Goal: Task Accomplishment & Management: Manage account settings

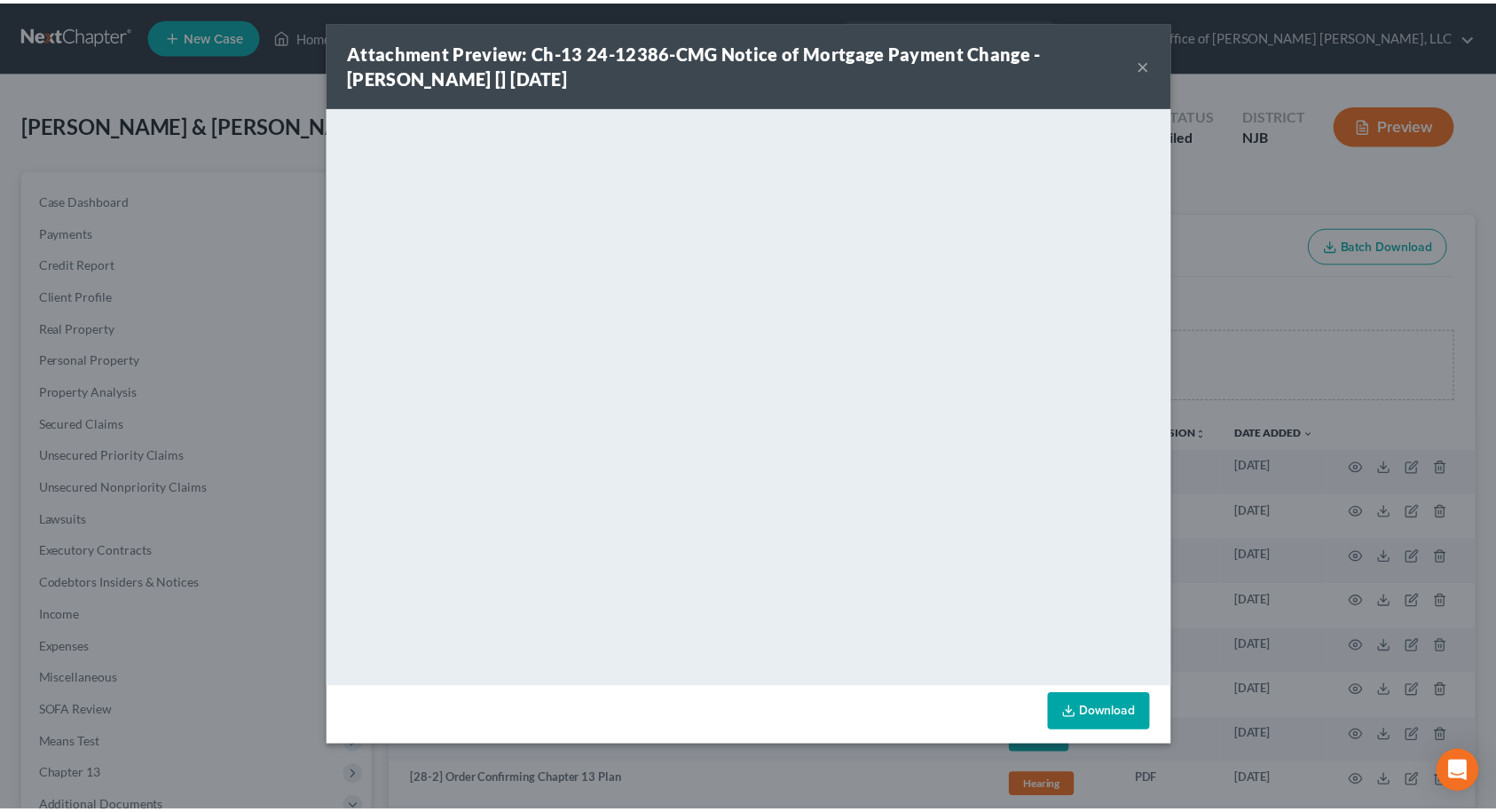
scroll to position [266, 0]
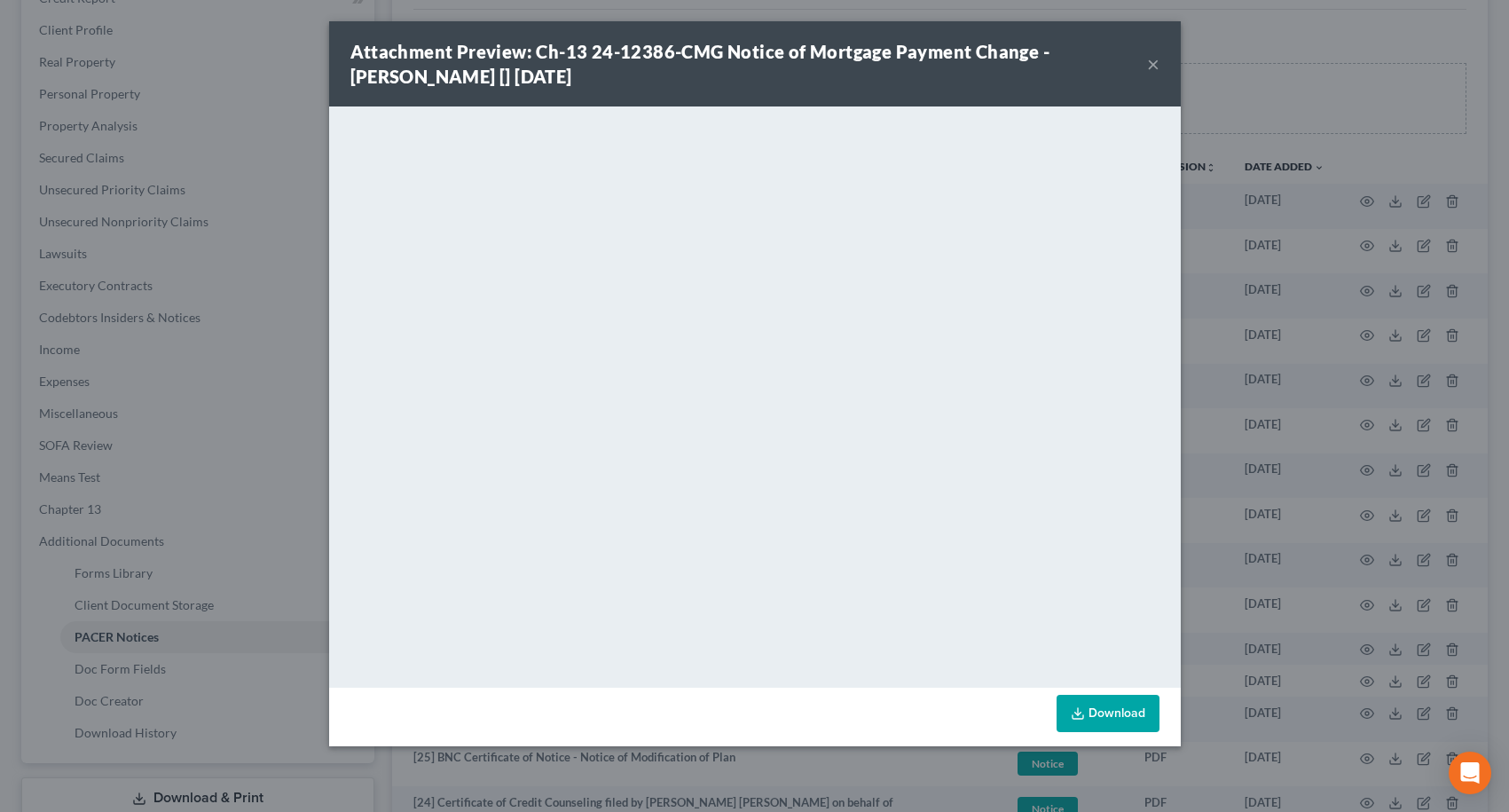
click at [1150, 69] on button "×" at bounding box center [1153, 63] width 12 height 21
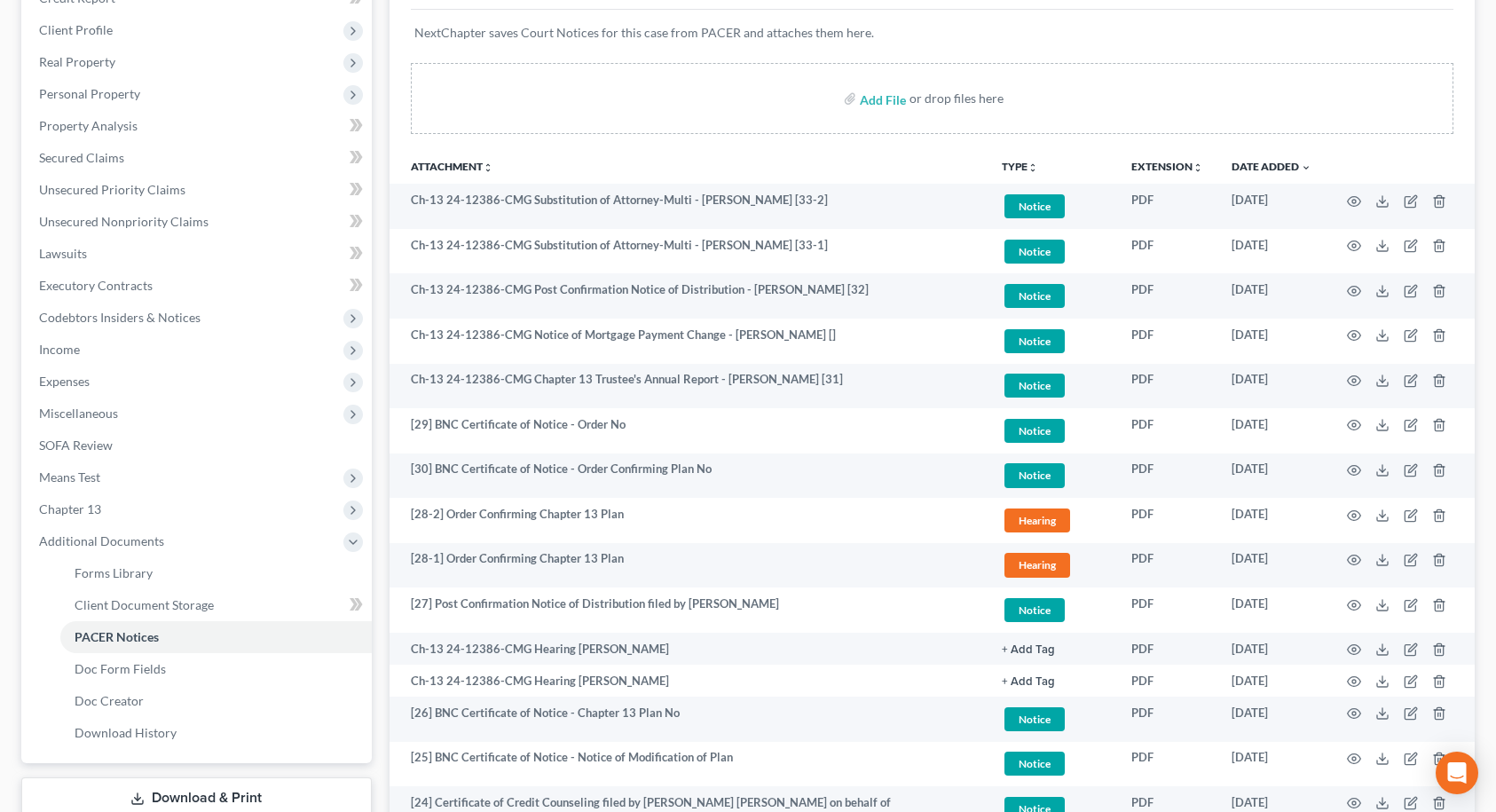
scroll to position [0, 0]
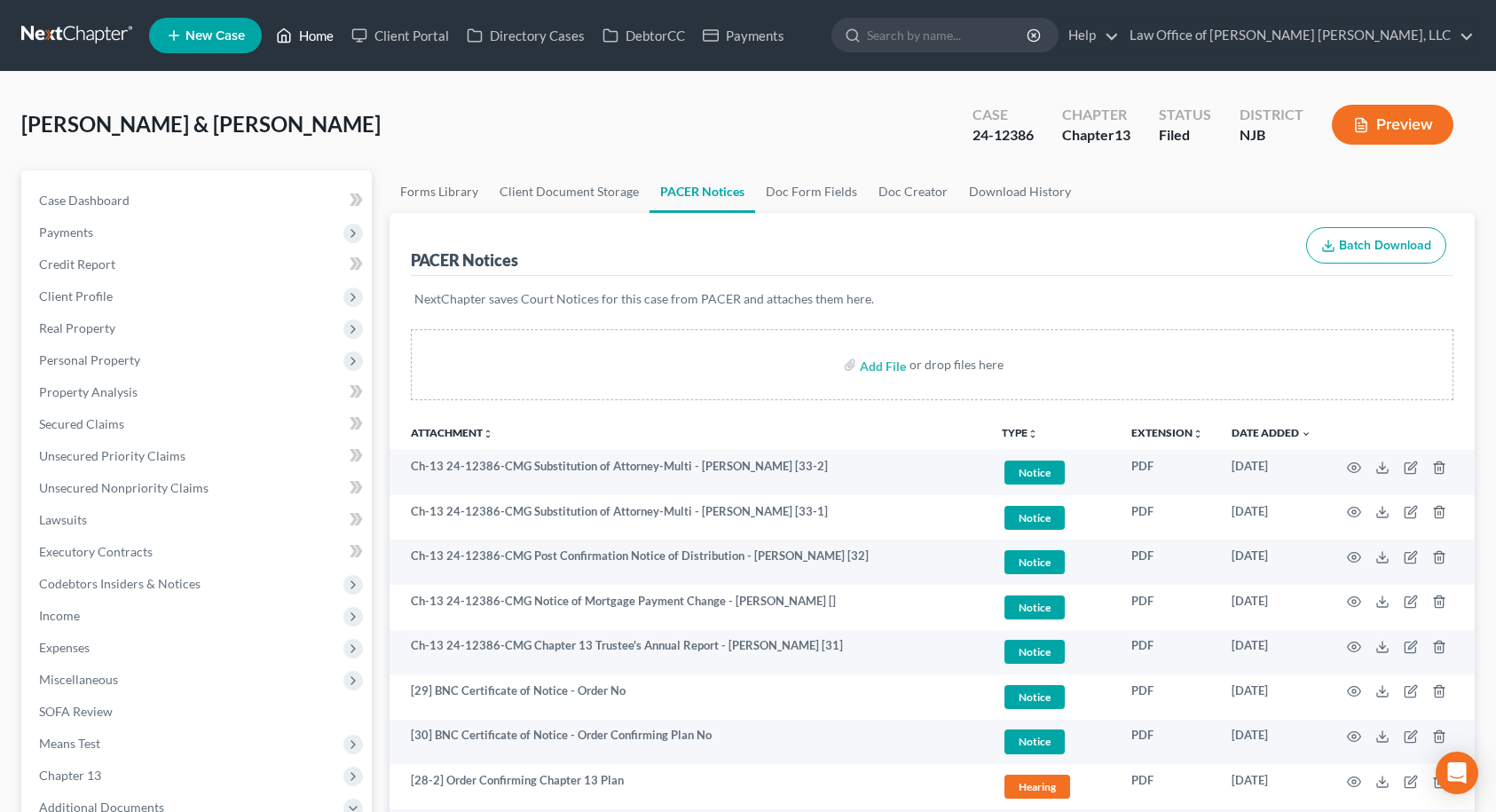
click at [311, 38] on link "Home" at bounding box center [305, 35] width 75 height 32
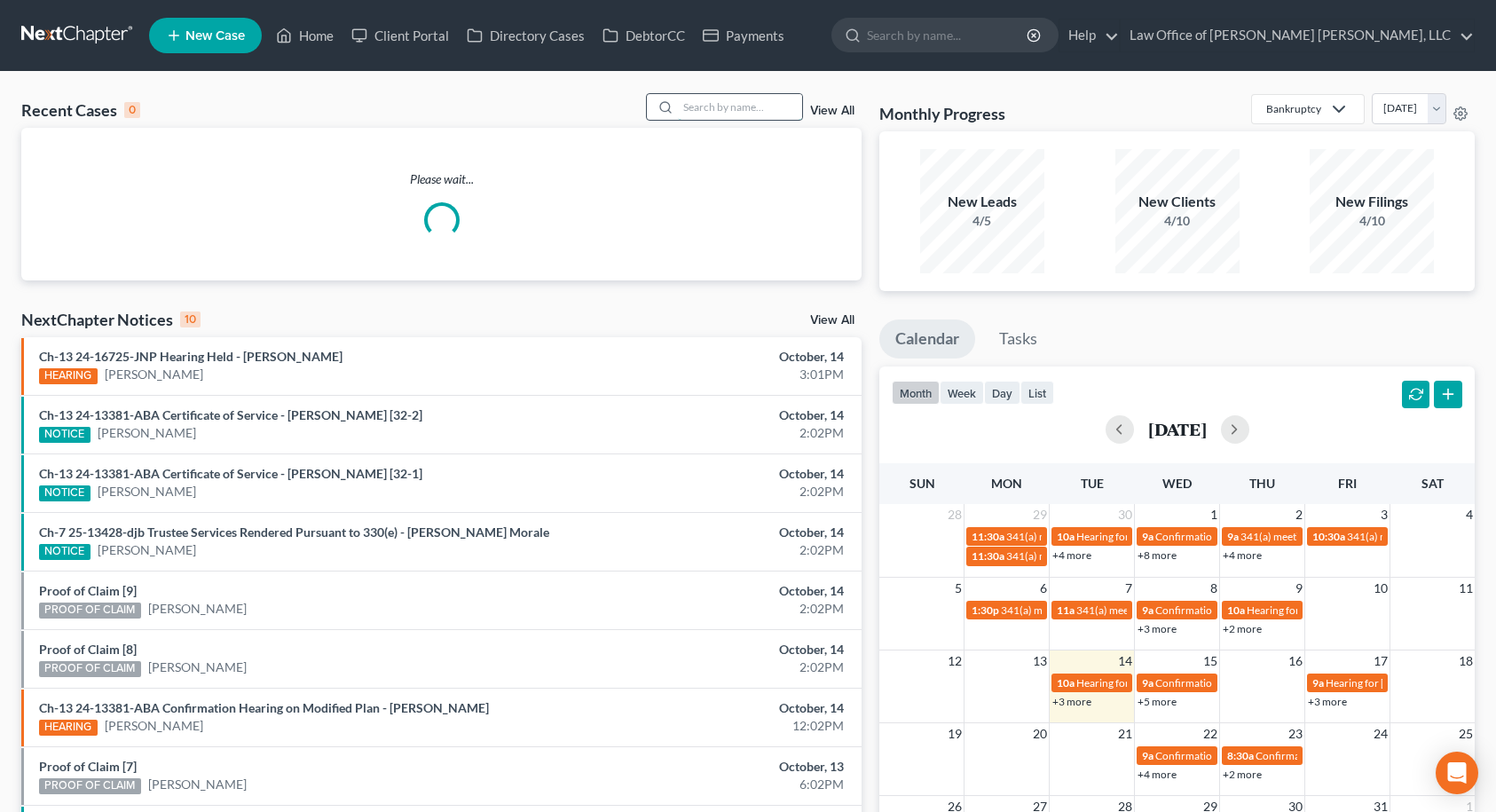
click at [731, 111] on input "search" at bounding box center [739, 107] width 124 height 26
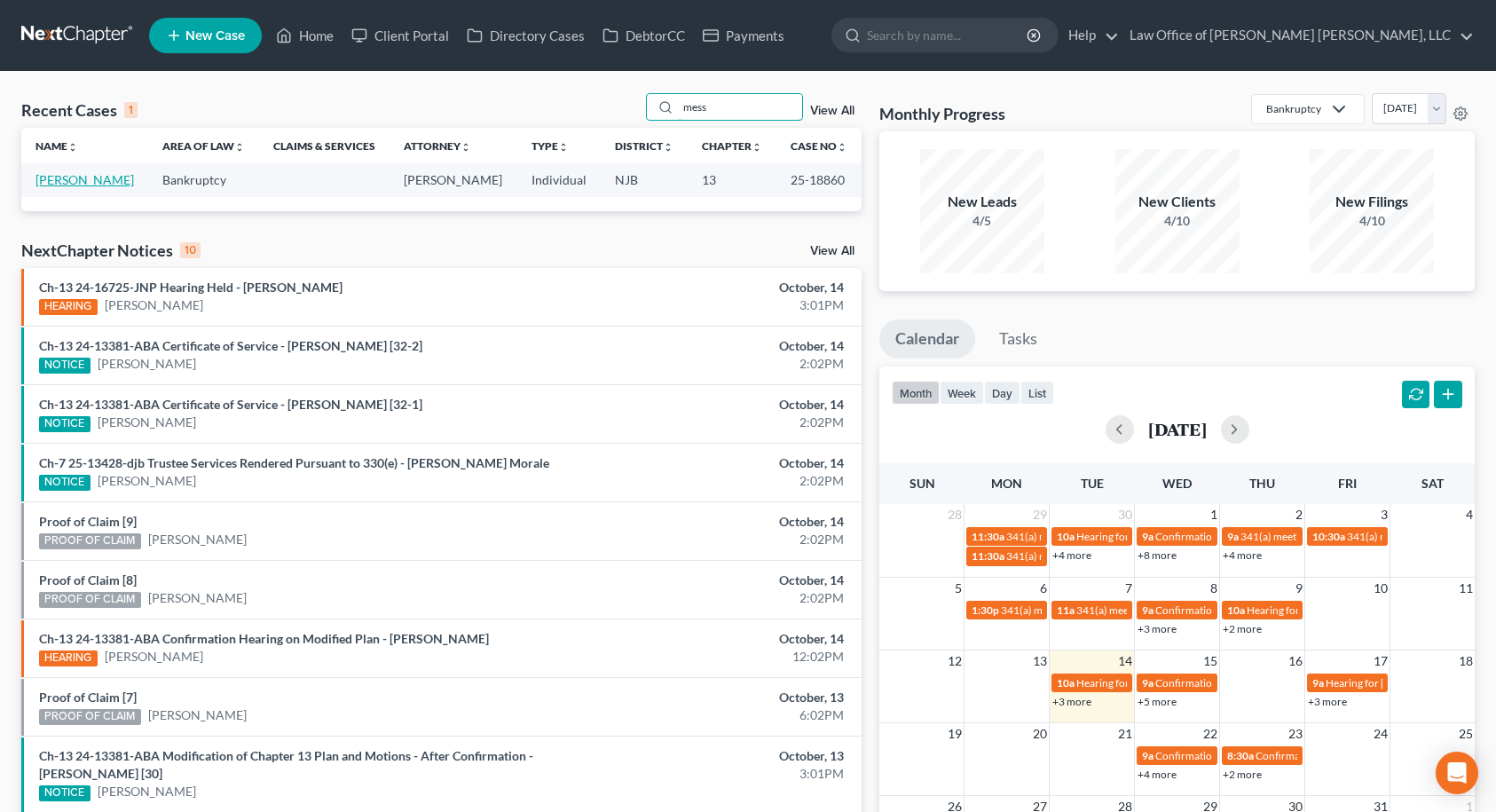
type input "mess"
click at [46, 178] on link "[PERSON_NAME]" at bounding box center [85, 180] width 98 height 15
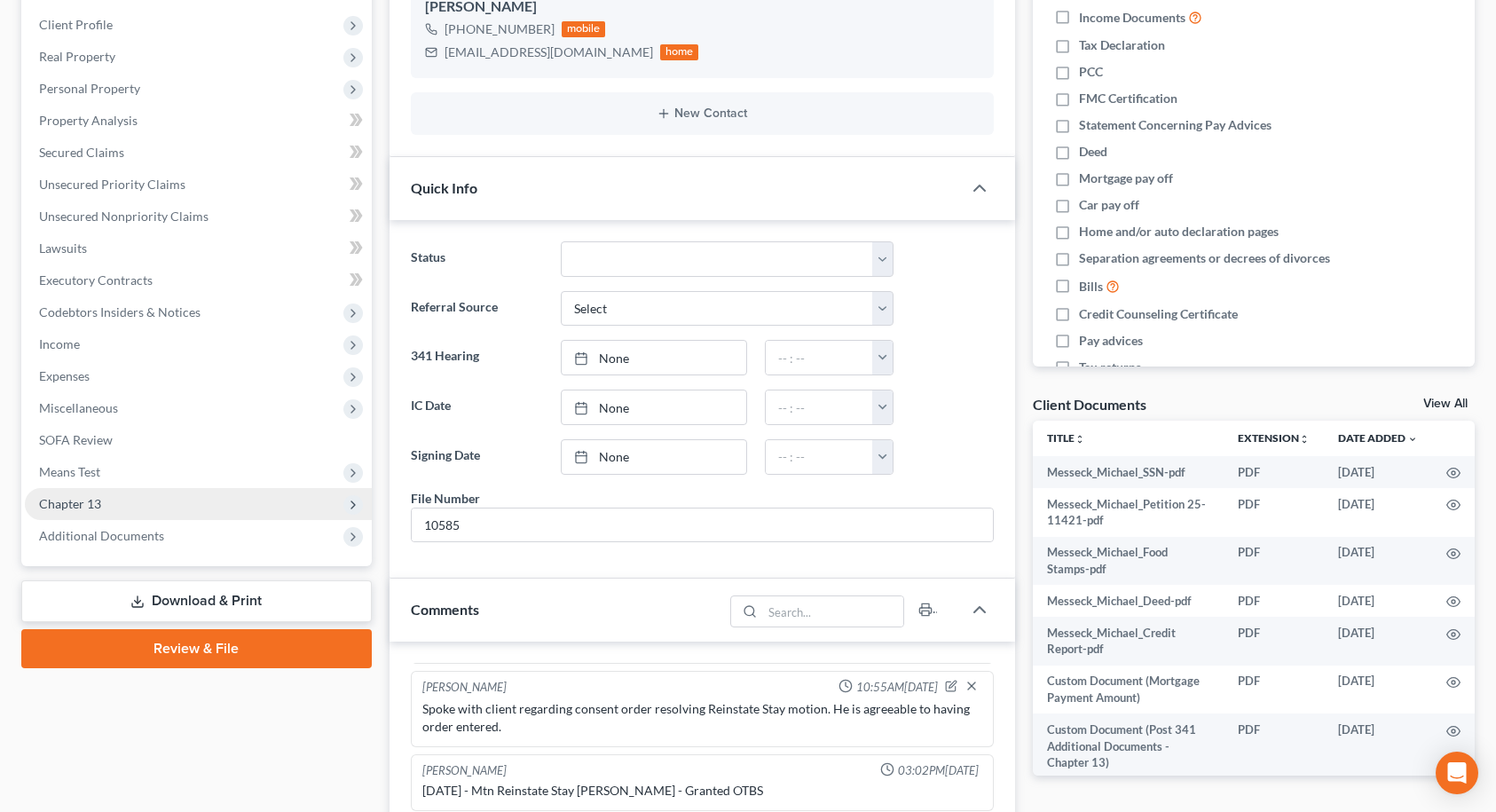
scroll to position [444, 0]
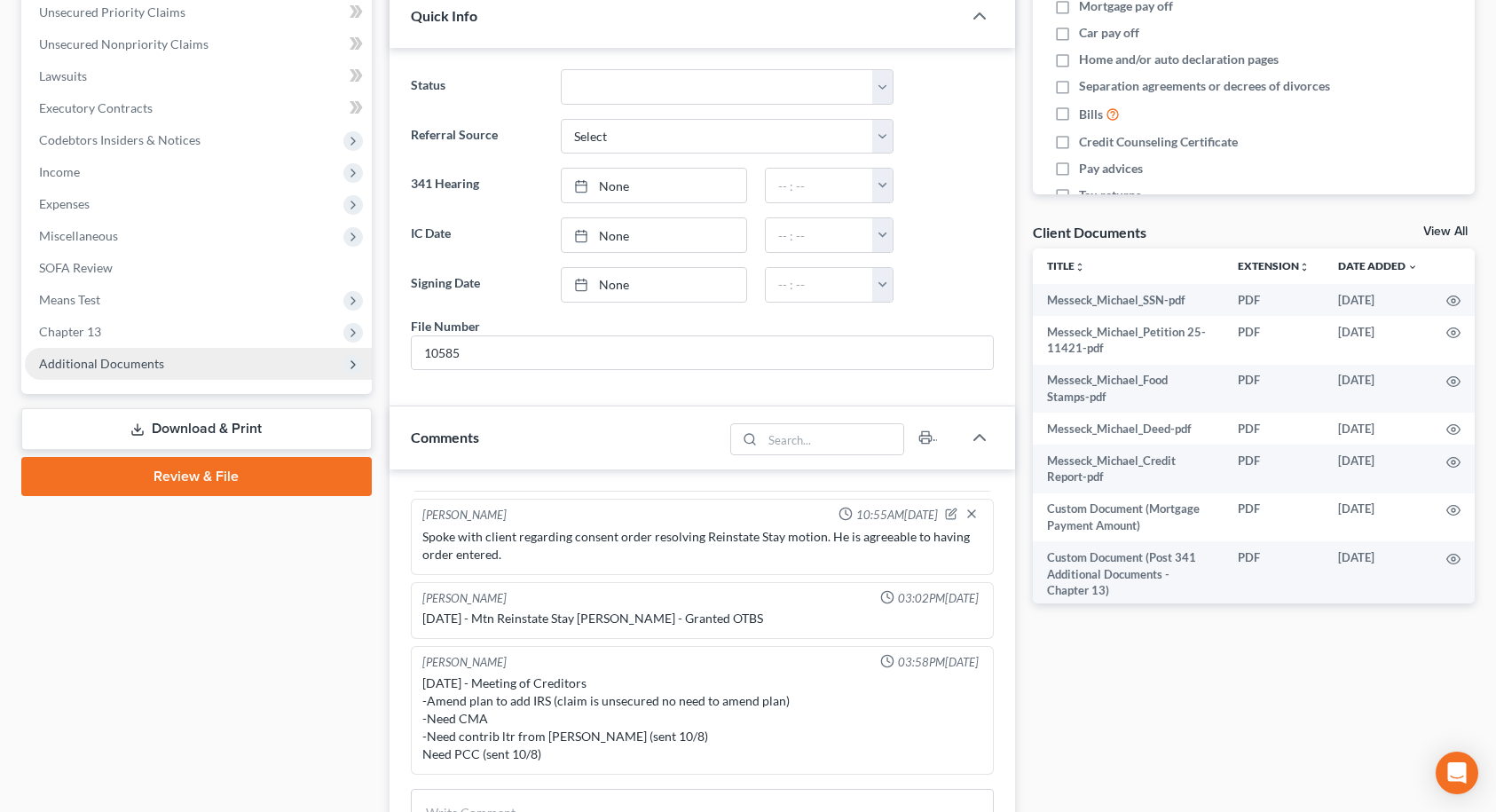
click at [163, 363] on span "Additional Documents" at bounding box center [198, 363] width 347 height 32
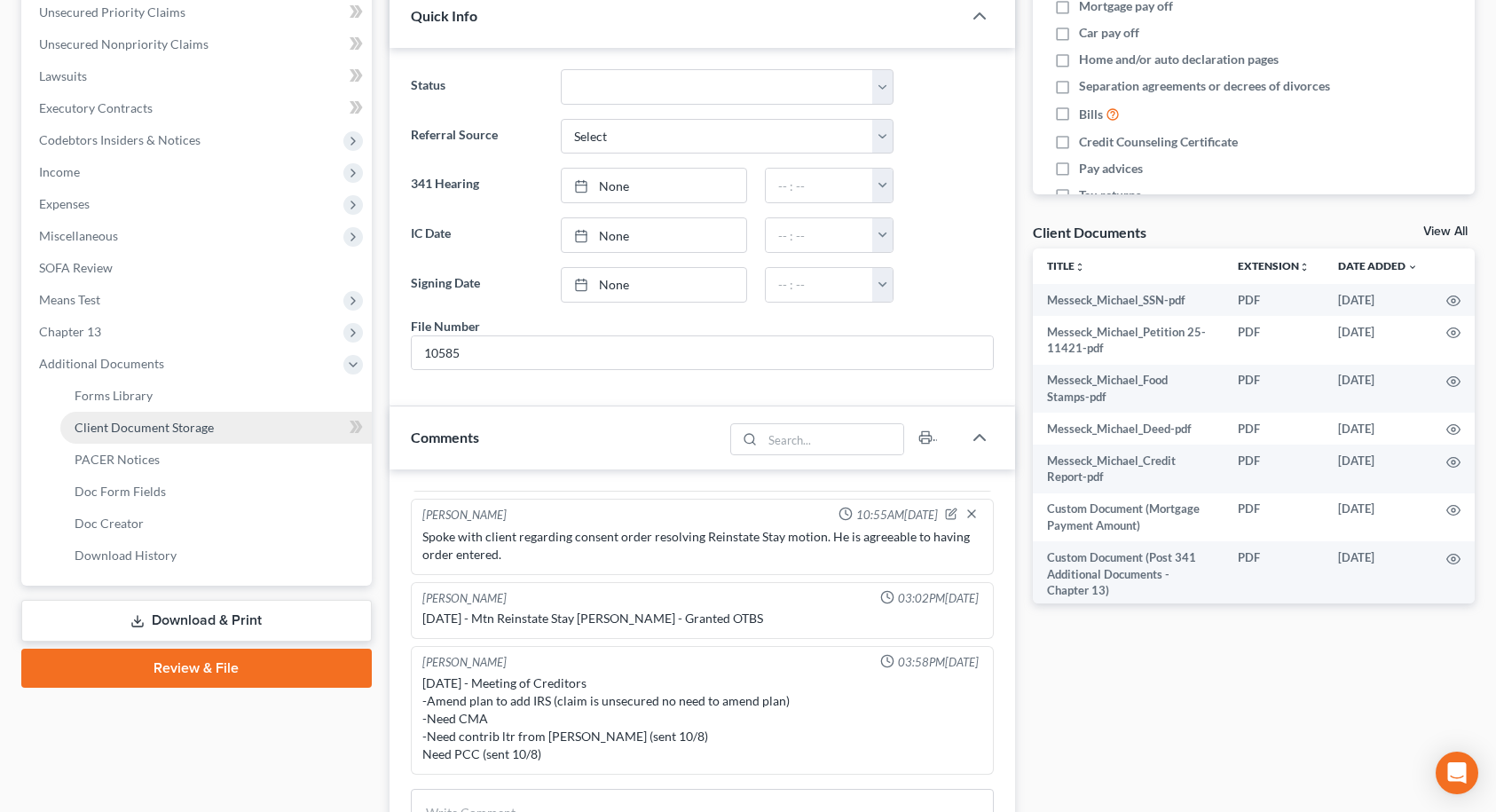
click at [187, 434] on link "Client Document Storage" at bounding box center [216, 427] width 312 height 32
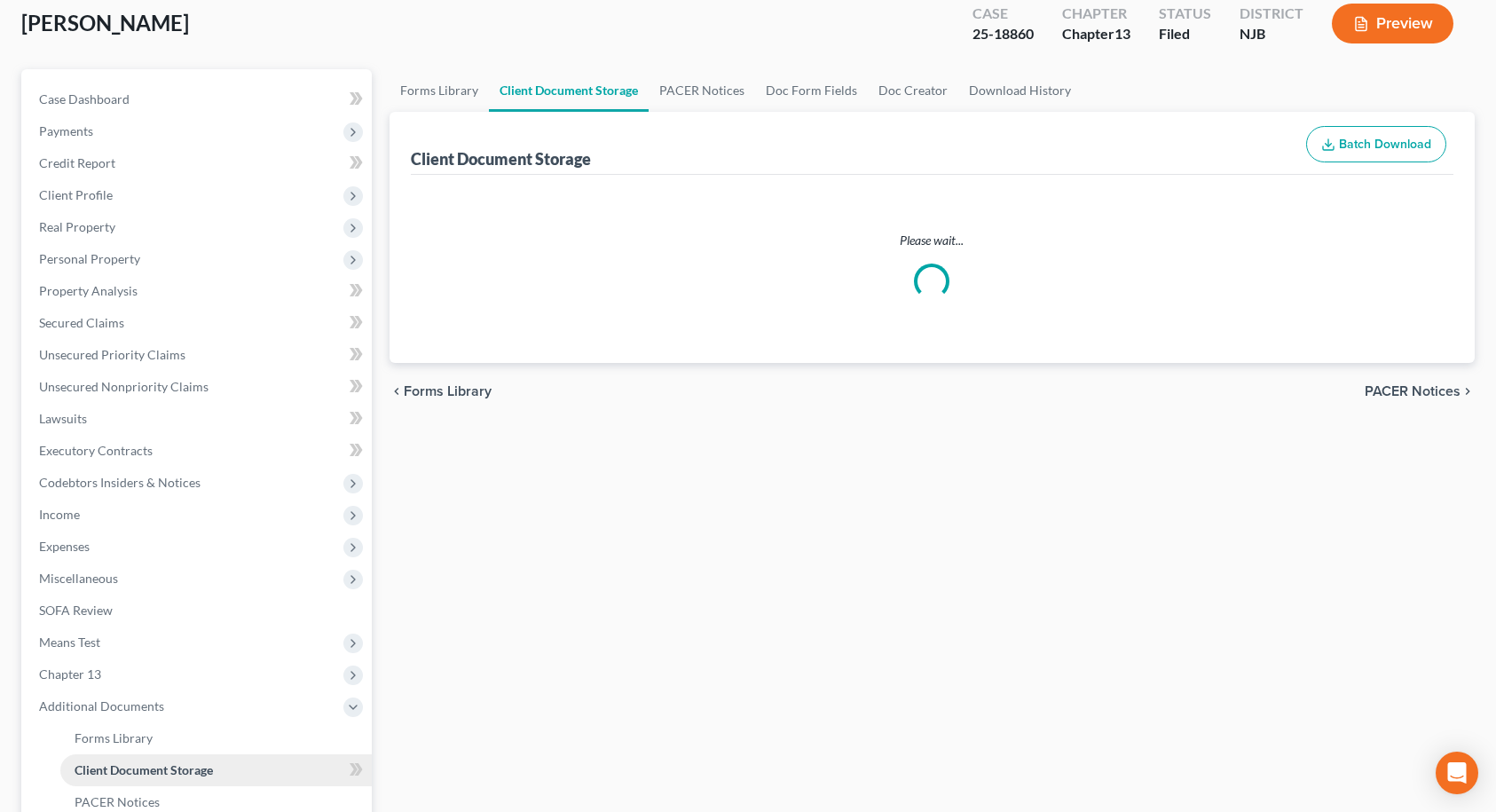
select select "9"
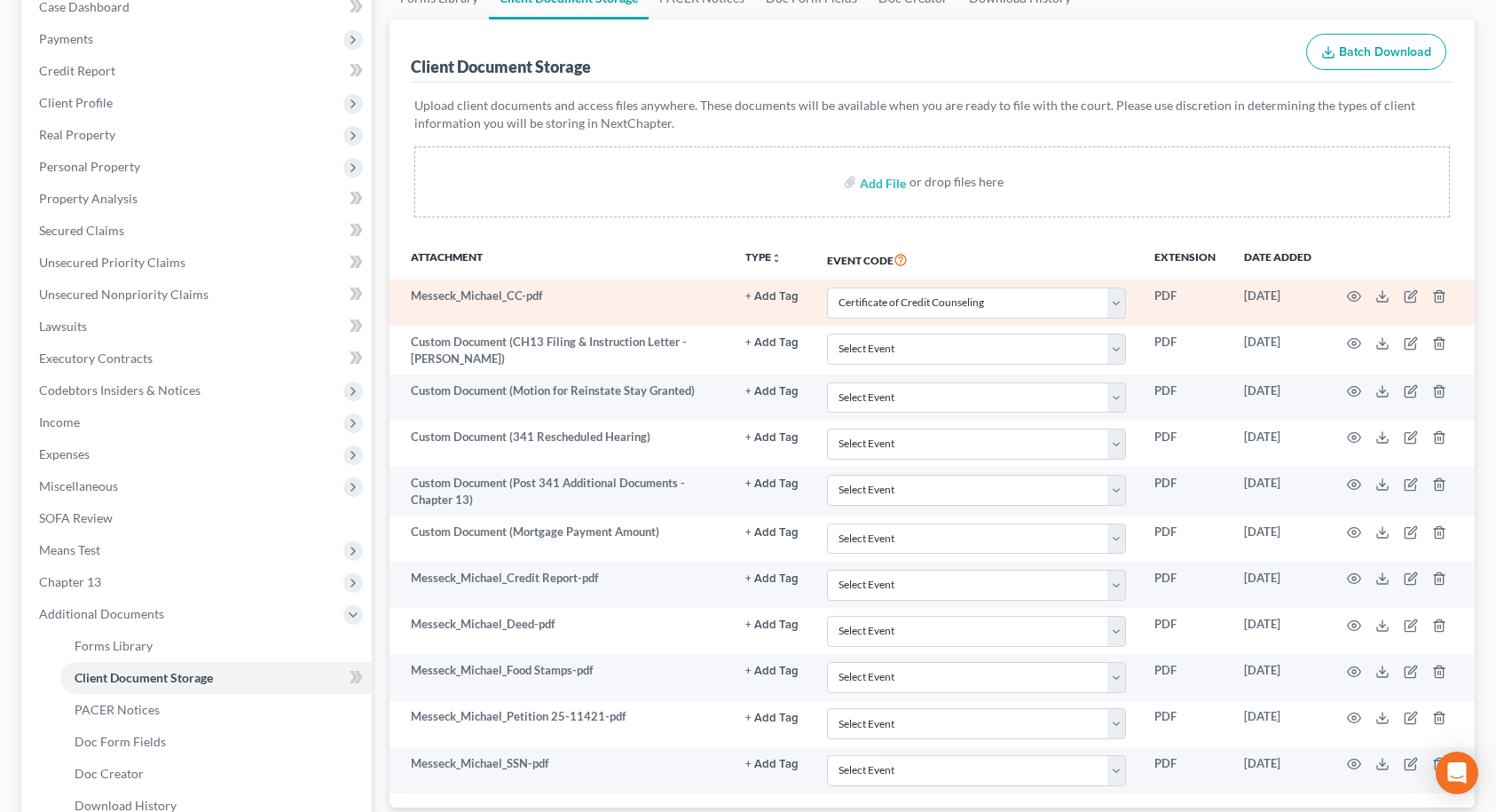
scroll to position [178, 0]
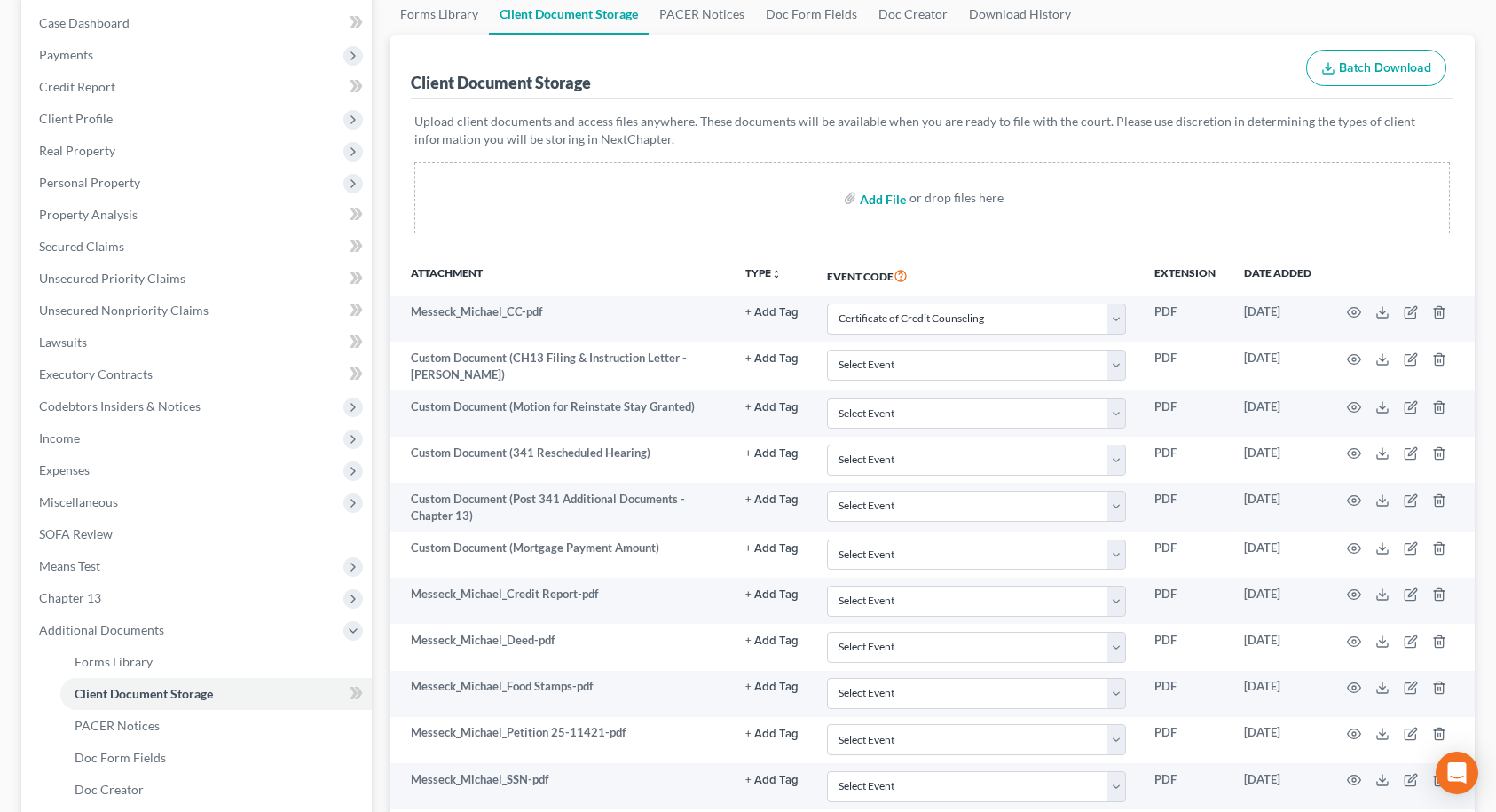
click at [877, 200] on input "file" at bounding box center [881, 197] width 42 height 32
type input "C:\fakepath\Messeck_Michael_CMA.pdf"
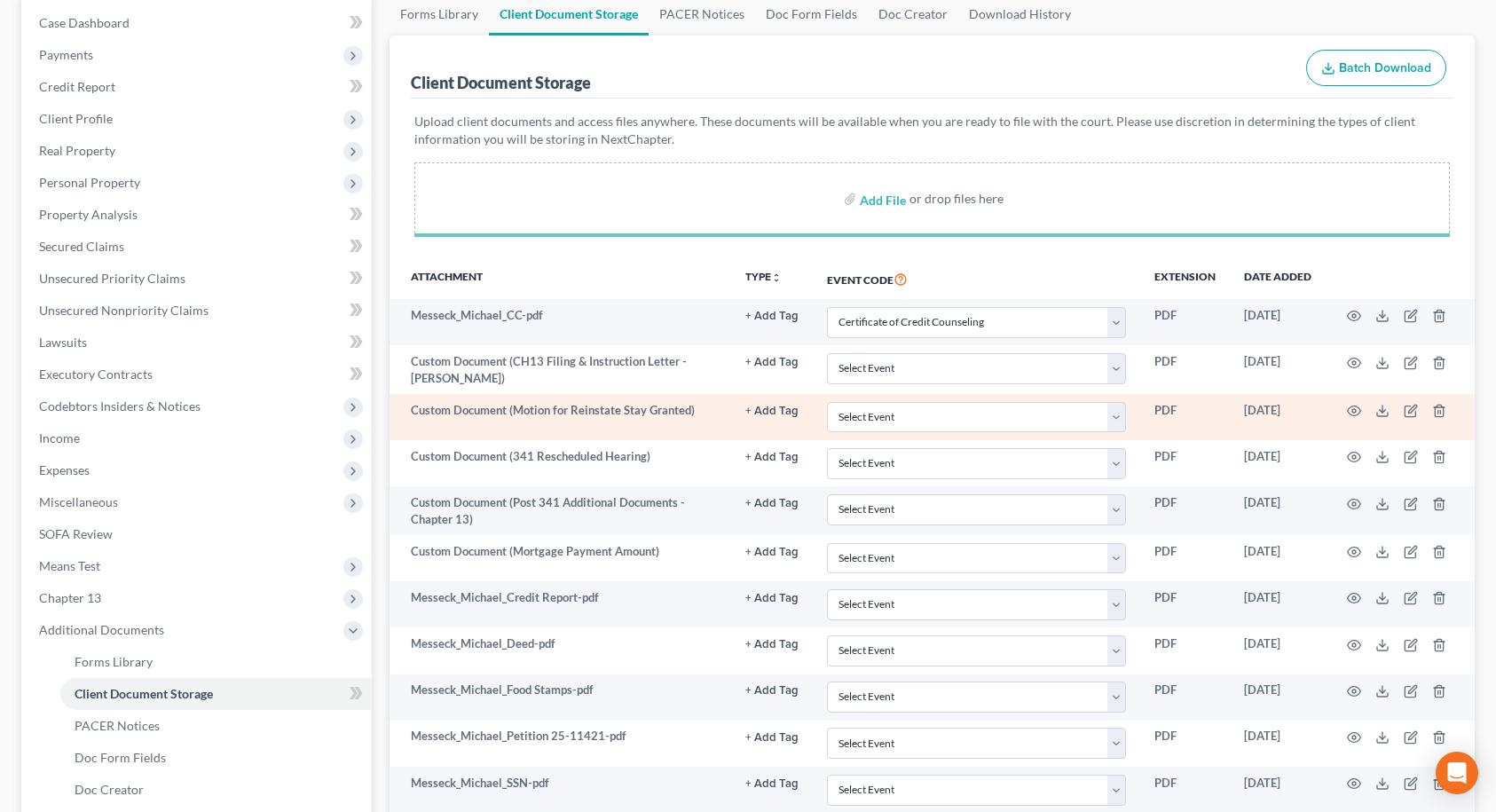
select select "9"
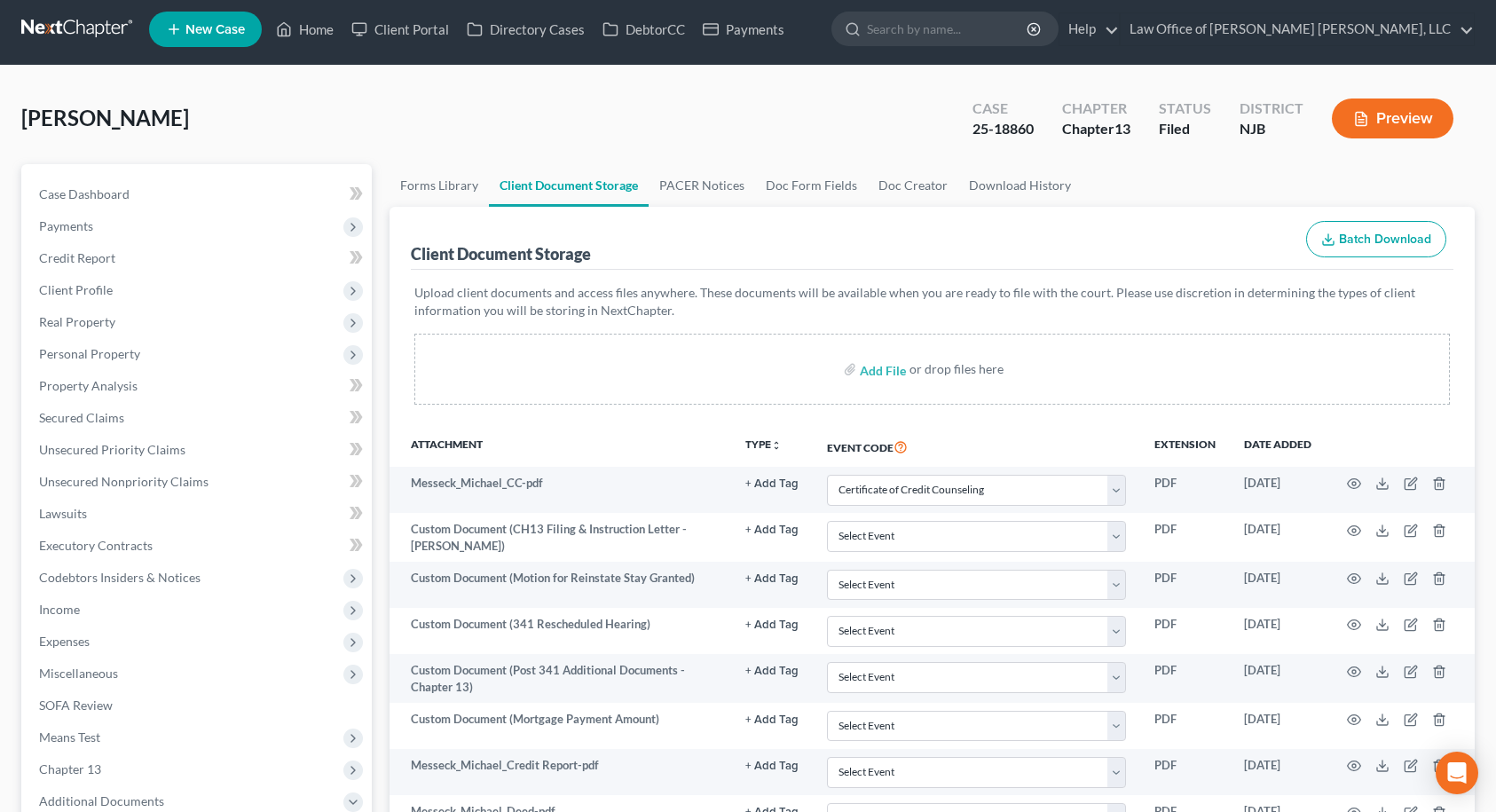
scroll to position [0, 0]
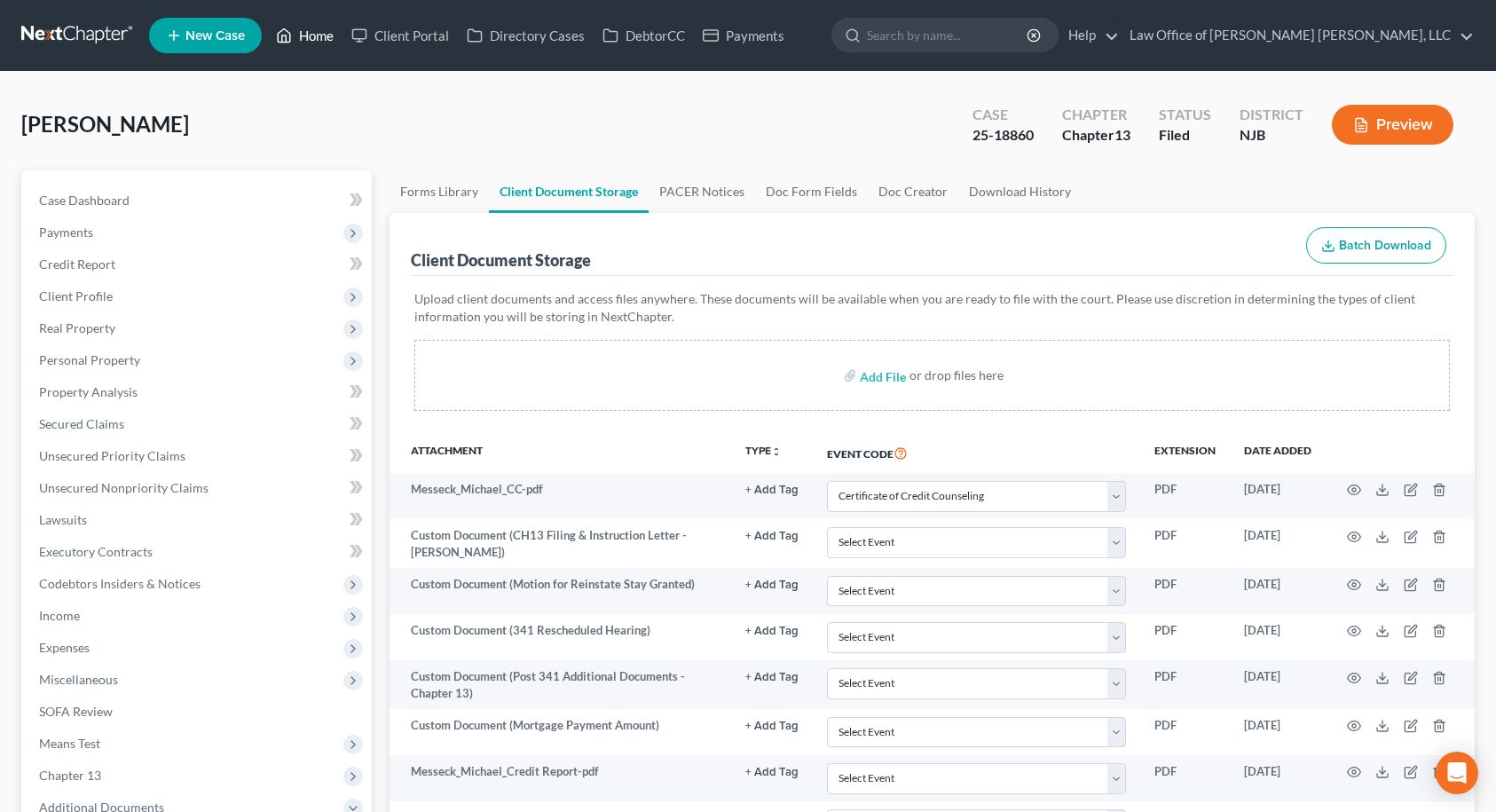
click at [329, 33] on link "Home" at bounding box center [305, 35] width 75 height 32
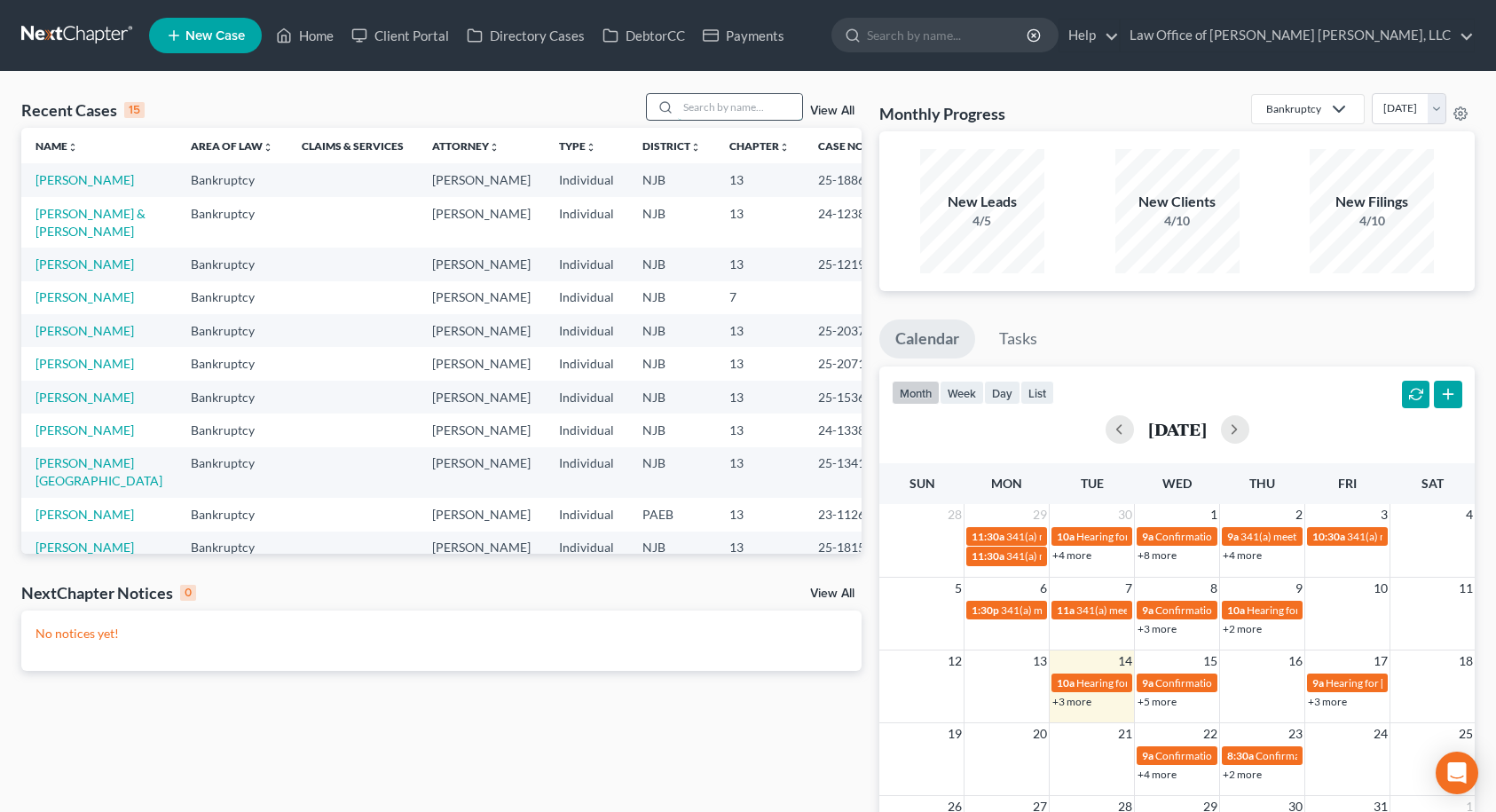
click at [686, 106] on input "search" at bounding box center [739, 107] width 124 height 26
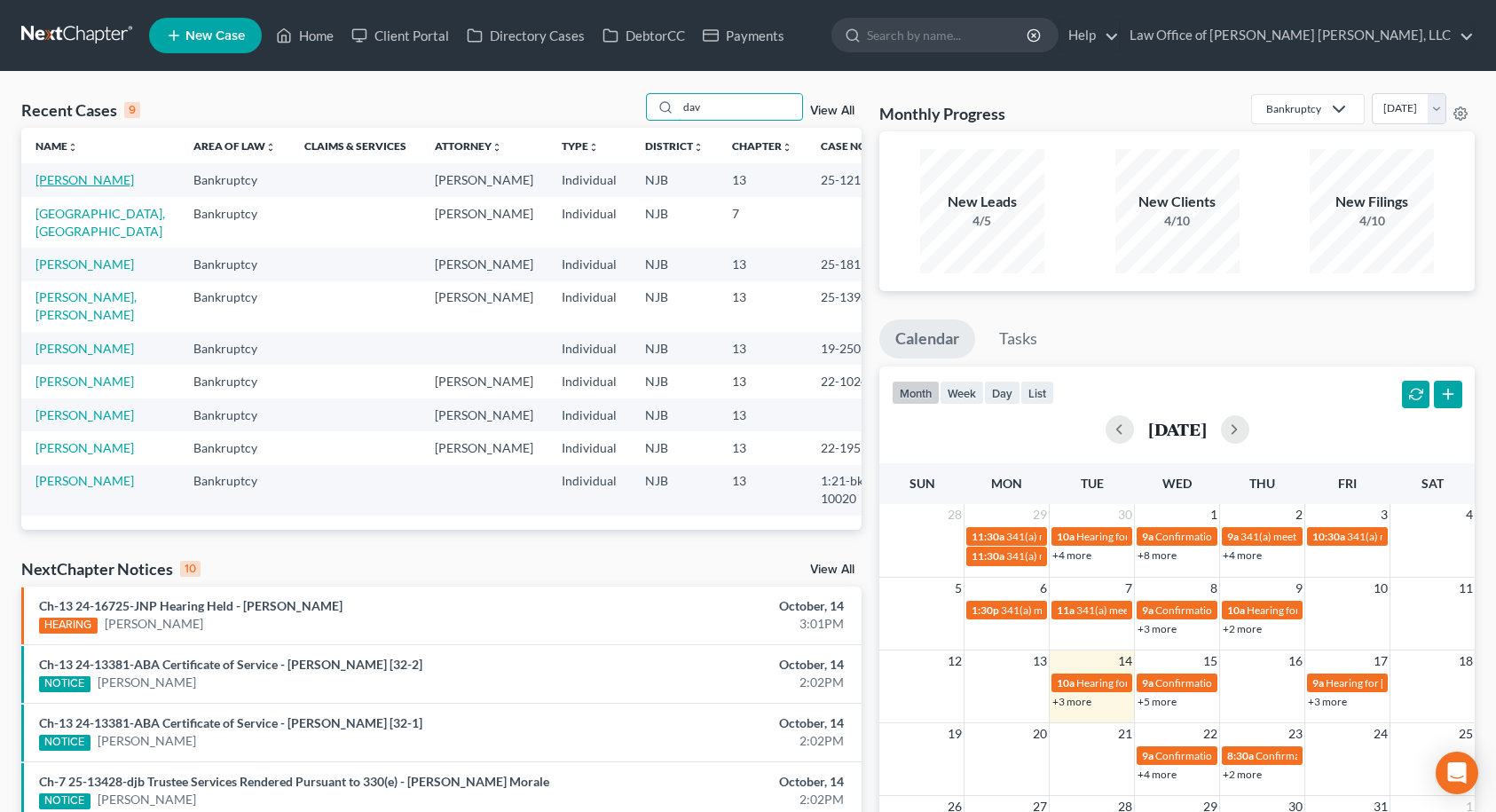
type input "dav"
click at [90, 186] on link "[PERSON_NAME]" at bounding box center [85, 180] width 98 height 15
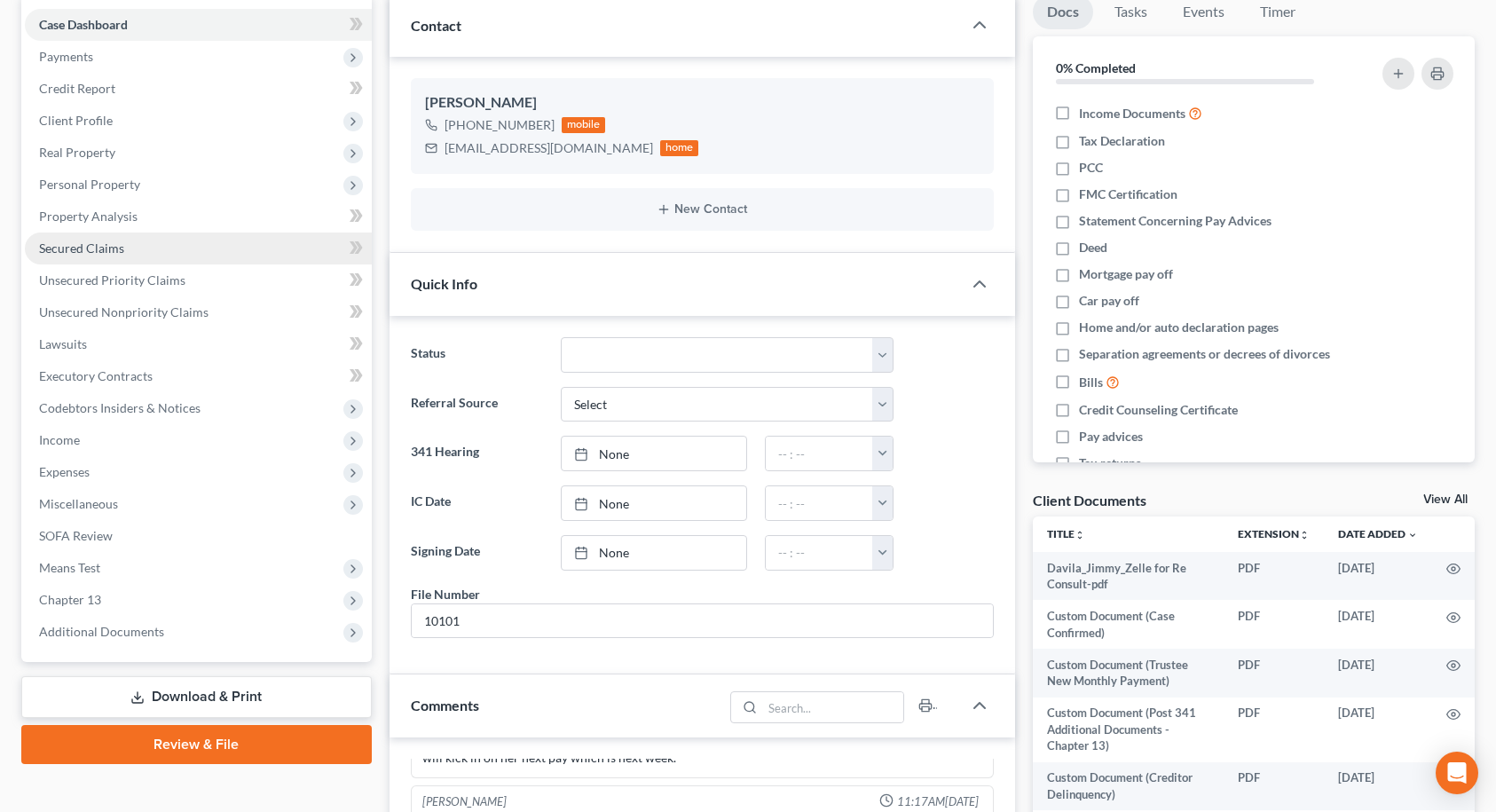
scroll to position [178, 0]
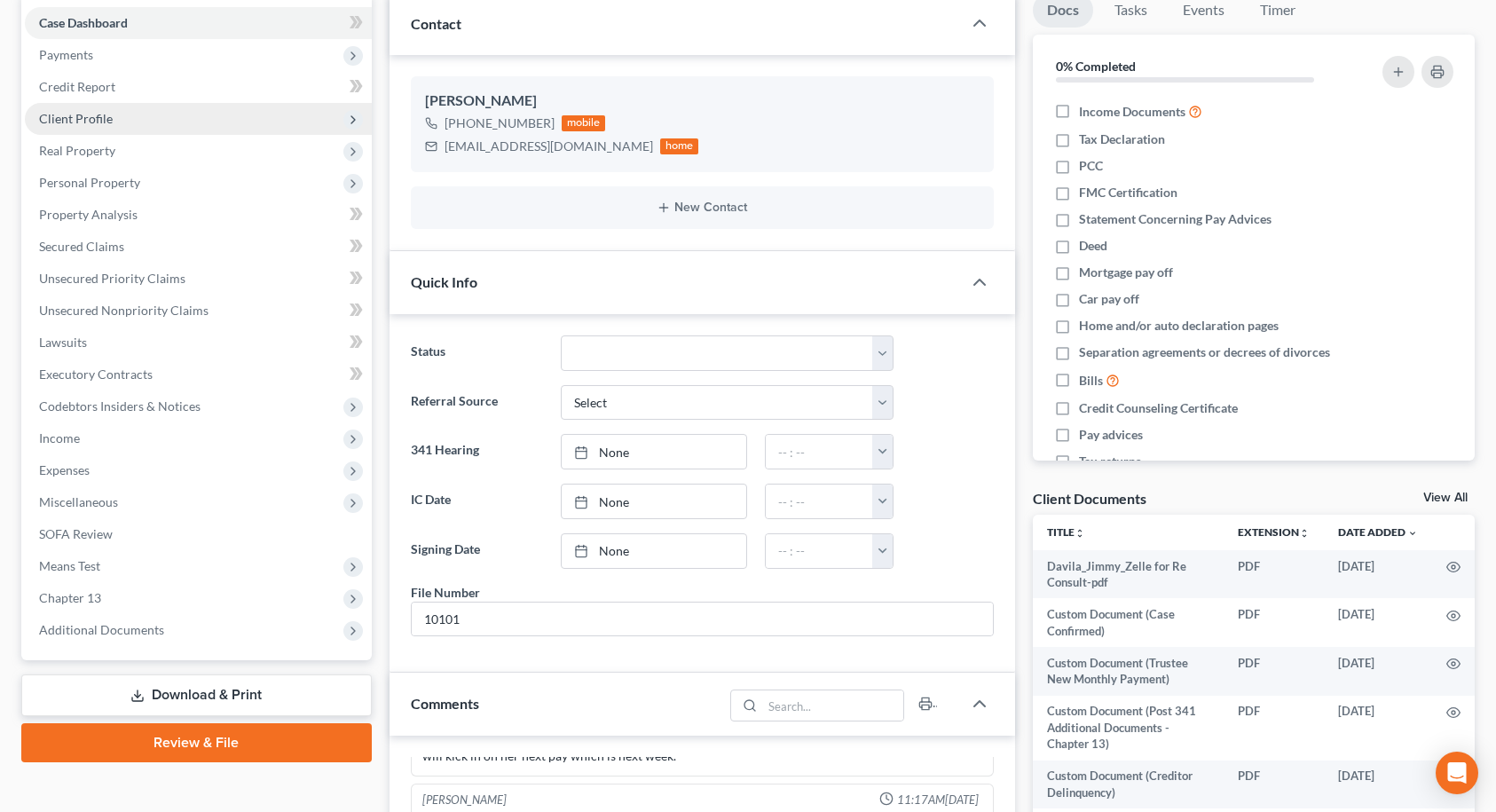
click at [86, 128] on span "Client Profile" at bounding box center [198, 118] width 347 height 32
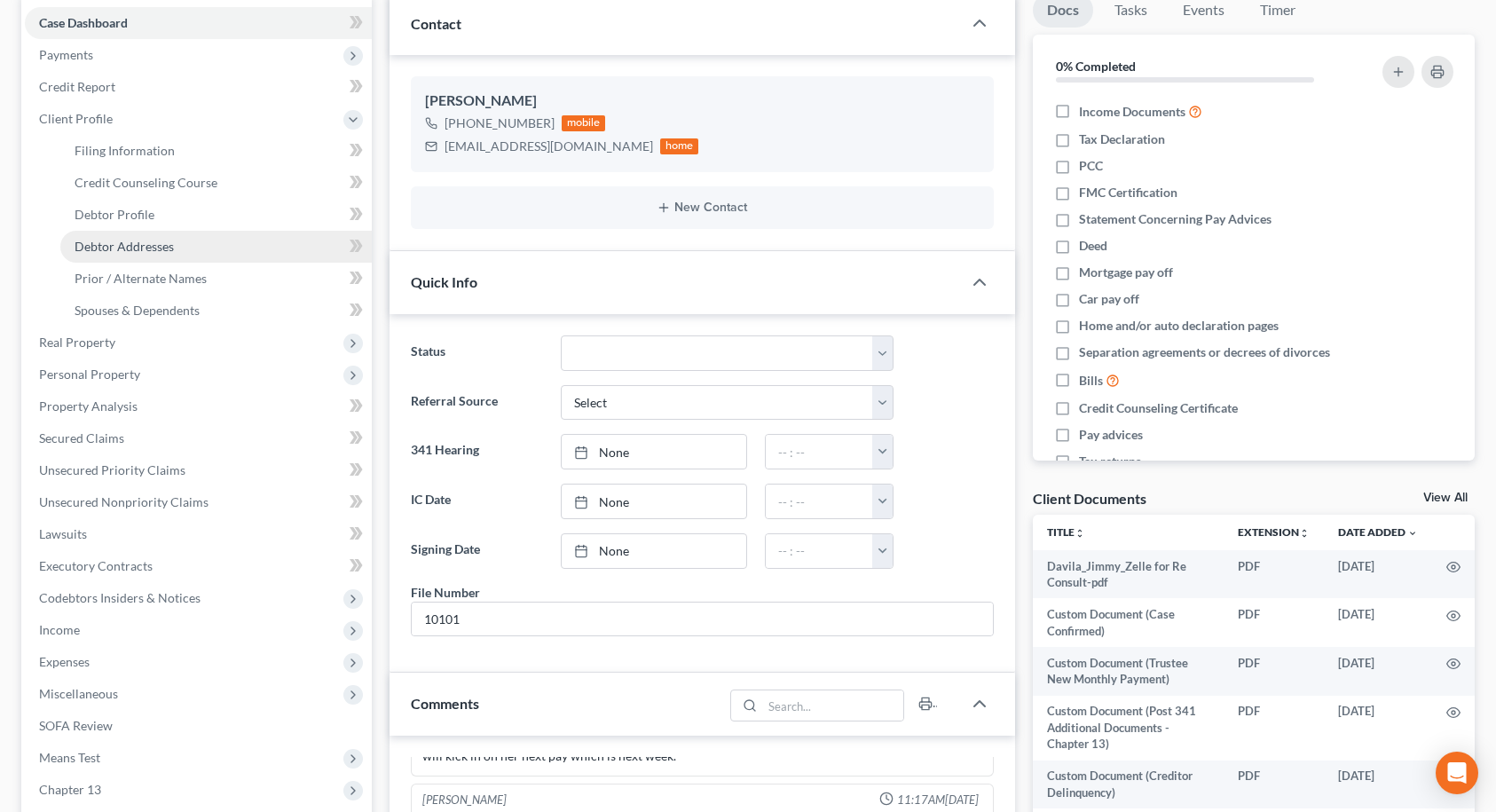
click at [99, 244] on span "Debtor Addresses" at bounding box center [124, 246] width 99 height 15
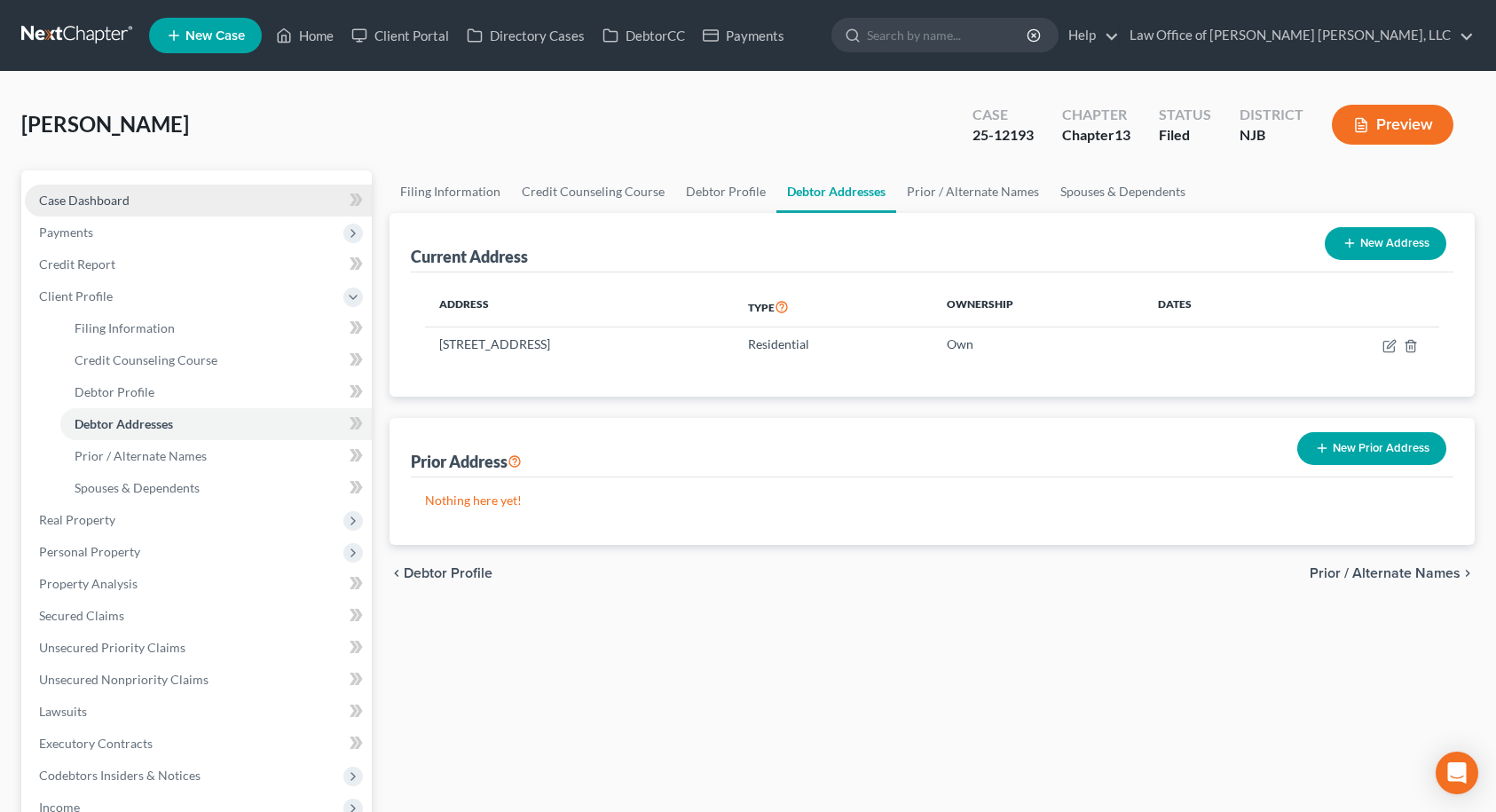
click at [92, 202] on span "Case Dashboard" at bounding box center [85, 200] width 90 height 15
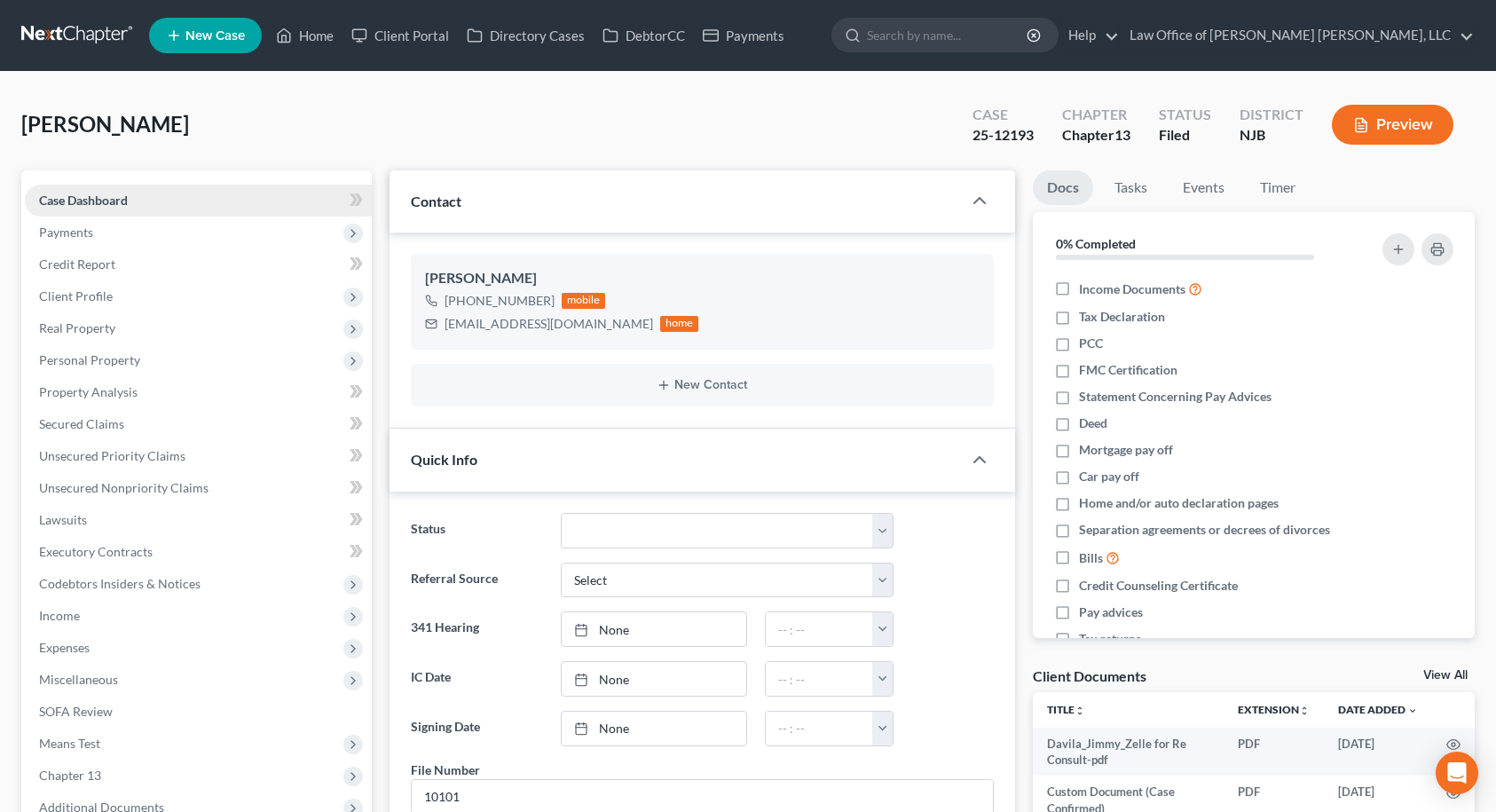
scroll to position [982, 0]
